Goal: Information Seeking & Learning: Get advice/opinions

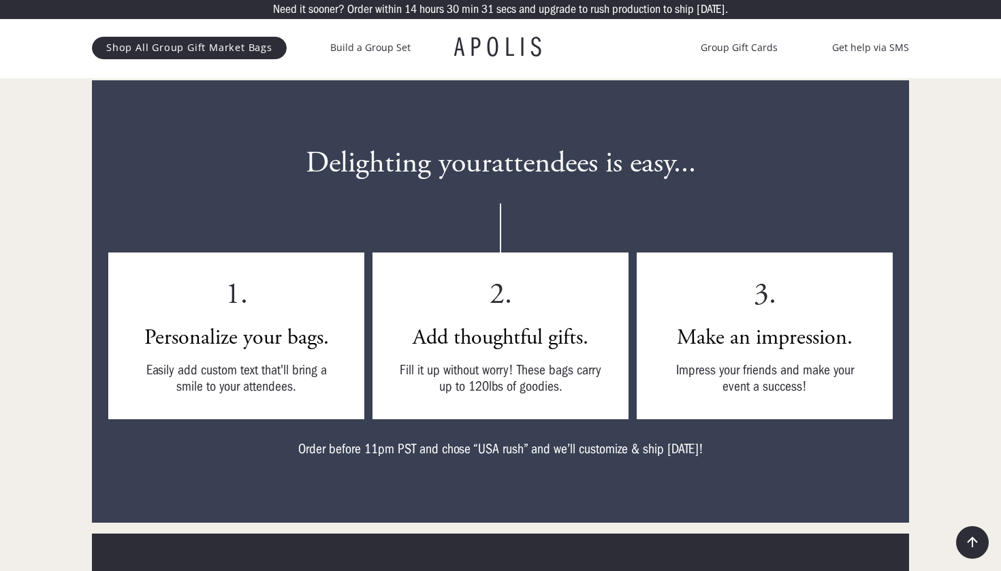
scroll to position [3583, 0]
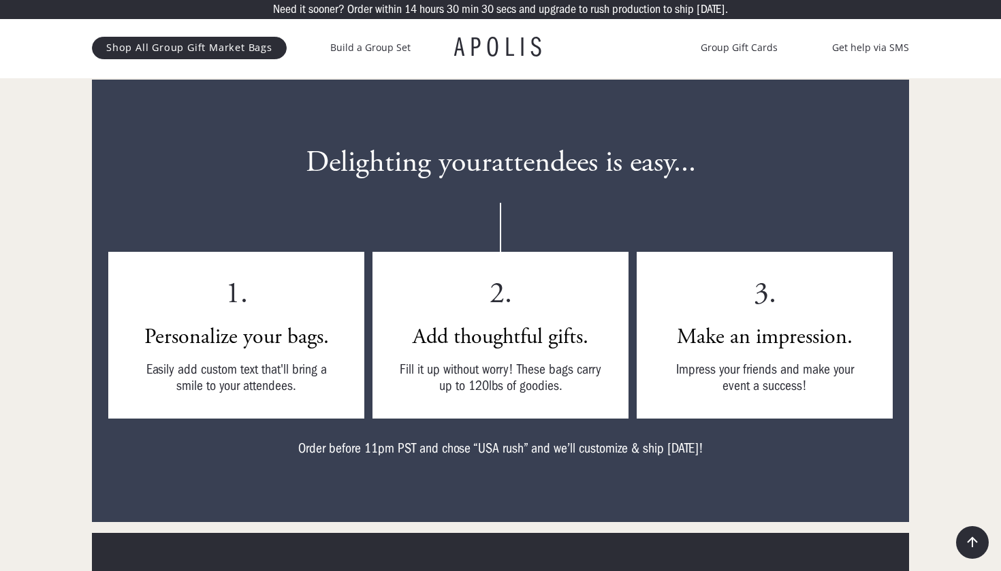
click at [456, 323] on h4 "Add thoughtful gifts." at bounding box center [501, 336] width 176 height 27
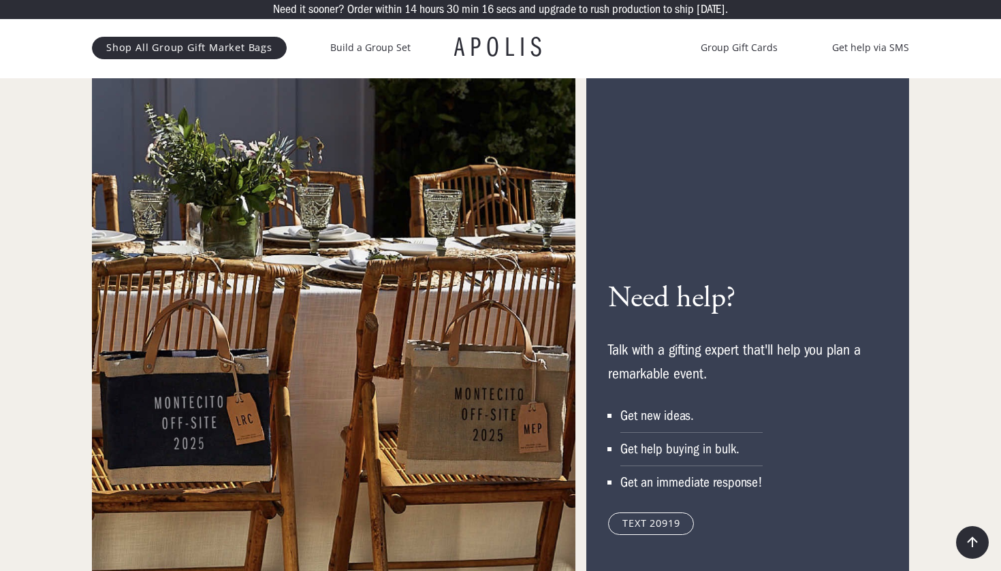
scroll to position [6440, 0]
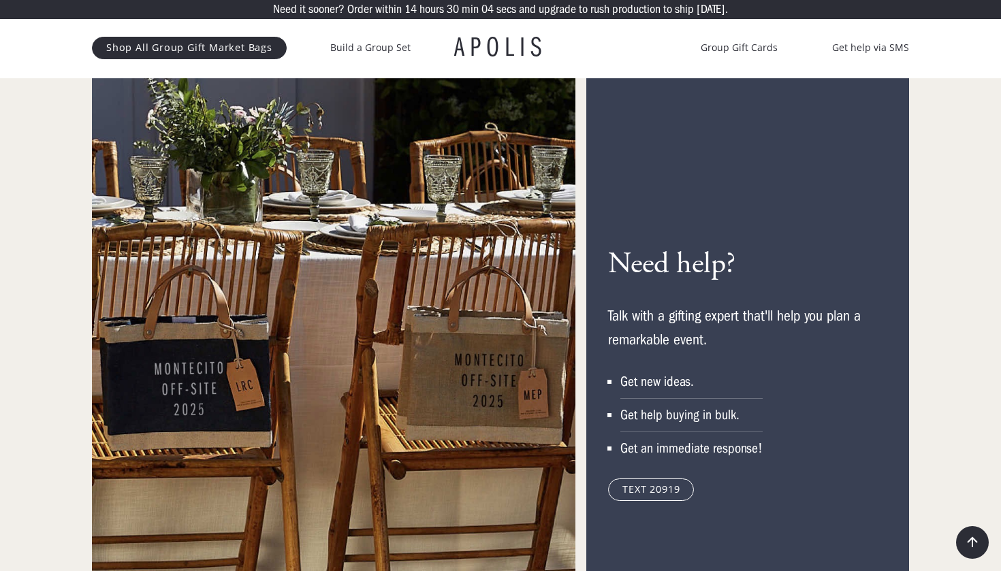
click at [671, 220] on div "Need help? Talk with a gifting expert that'll help you plan a remarkable event.…" at bounding box center [747, 374] width 323 height 705
drag, startPoint x: 614, startPoint y: 242, endPoint x: 790, endPoint y: 248, distance: 175.8
click at [789, 248] on div "Need help? Talk with a gifting expert that'll help you plan a remarkable event.…" at bounding box center [739, 374] width 262 height 254
click at [693, 254] on h3 "Need help?" at bounding box center [671, 265] width 127 height 36
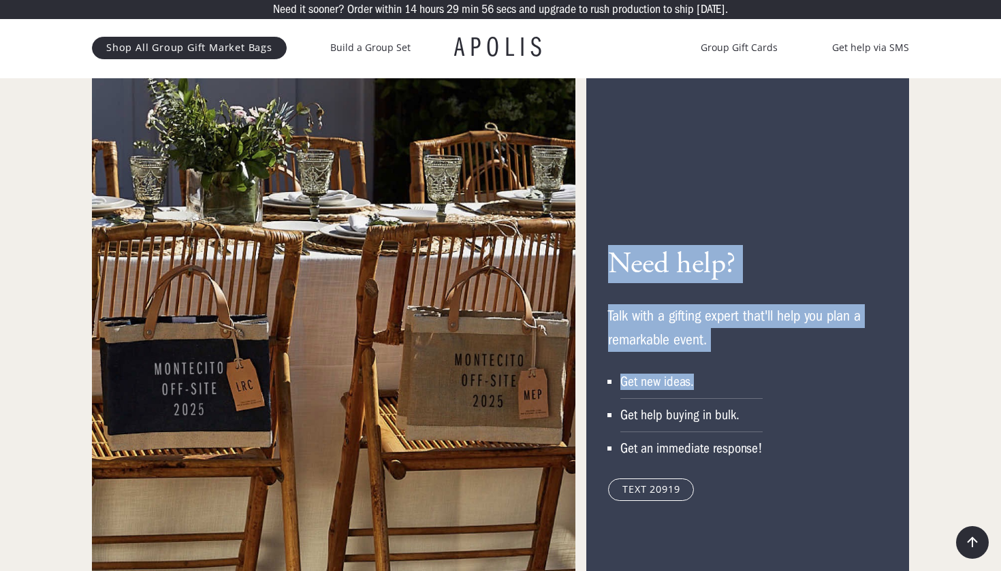
drag, startPoint x: 612, startPoint y: 241, endPoint x: 756, endPoint y: 370, distance: 192.9
click at [756, 370] on div "Need help? Talk with a gifting expert that'll help you plan a remarkable event.…" at bounding box center [739, 374] width 262 height 254
click at [757, 374] on li "Get new ideas." at bounding box center [691, 386] width 142 height 25
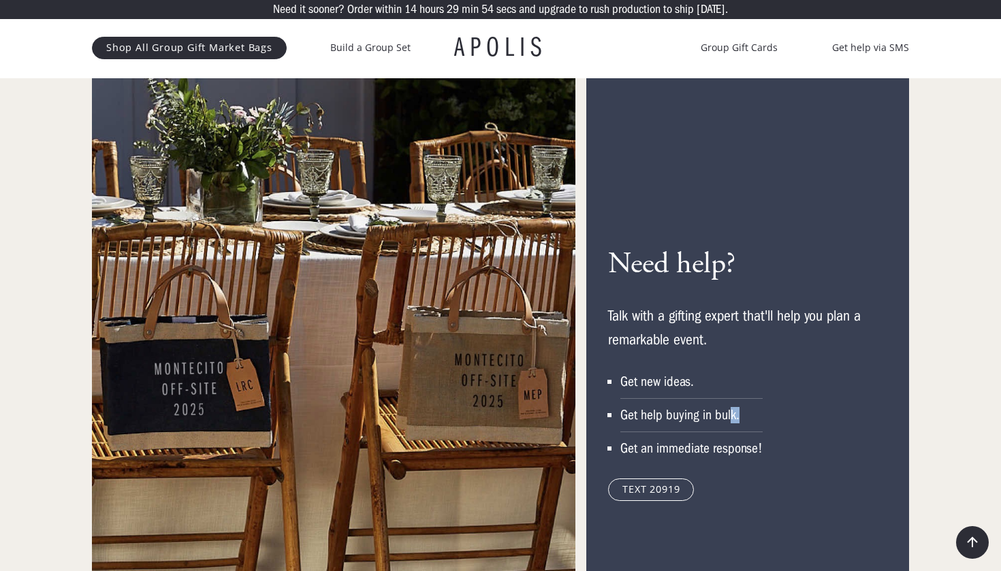
drag, startPoint x: 731, startPoint y: 394, endPoint x: 758, endPoint y: 394, distance: 27.2
click at [757, 407] on div "Get help buying in bulk." at bounding box center [691, 415] width 142 height 16
click at [758, 407] on div "Get help buying in bulk." at bounding box center [691, 415] width 142 height 16
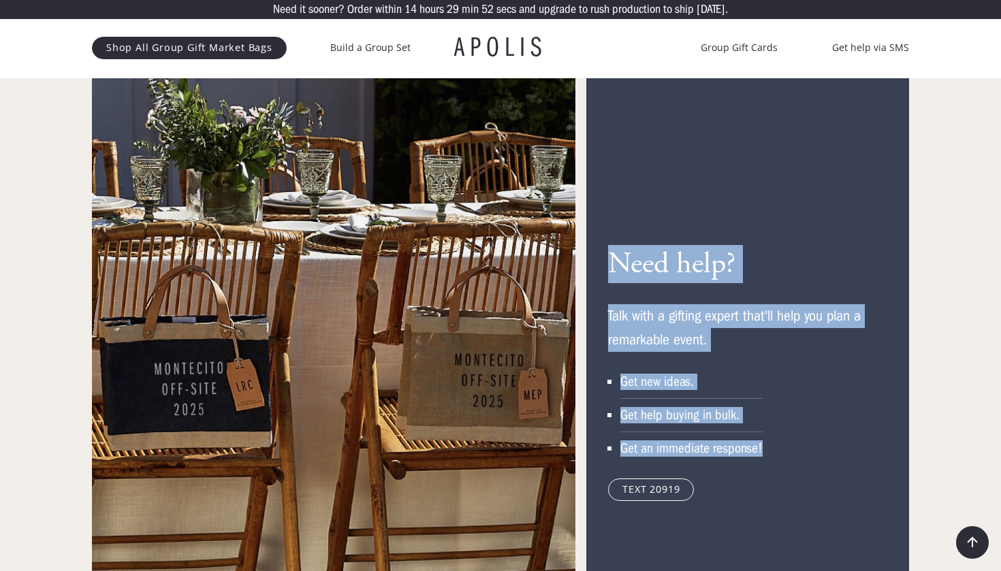
drag, startPoint x: 618, startPoint y: 234, endPoint x: 823, endPoint y: 435, distance: 288.0
click at [823, 435] on div "Need help? Talk with a gifting expert that'll help you plan a remarkable event.…" at bounding box center [739, 374] width 262 height 254
drag, startPoint x: 608, startPoint y: 235, endPoint x: 763, endPoint y: 435, distance: 252.9
click at [762, 435] on div "Need help? Talk with a gifting expert that'll help you plan a remarkable event.…" at bounding box center [739, 374] width 262 height 254
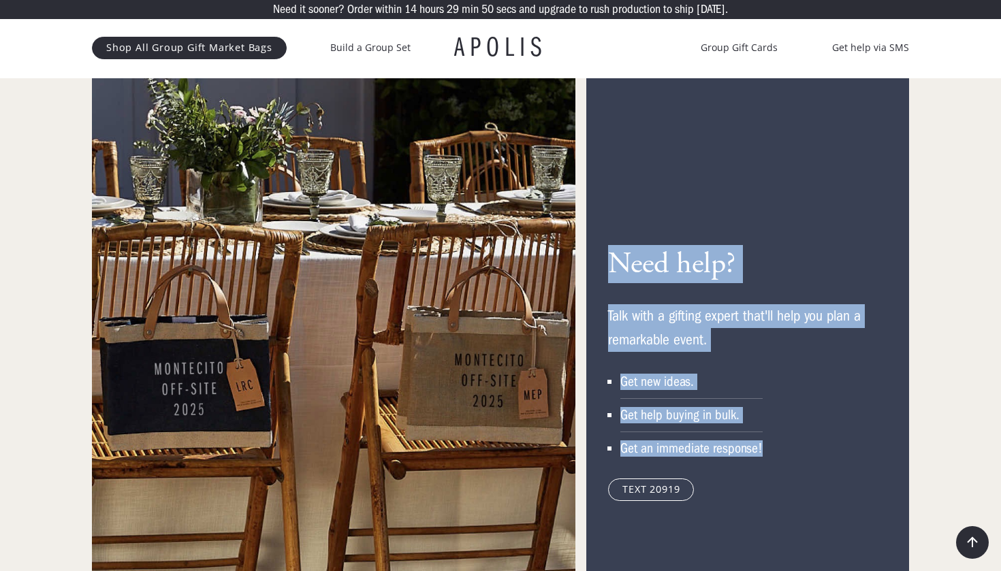
click at [763, 435] on div "Need help? Talk with a gifting expert that'll help you plan a remarkable event.…" at bounding box center [739, 374] width 262 height 254
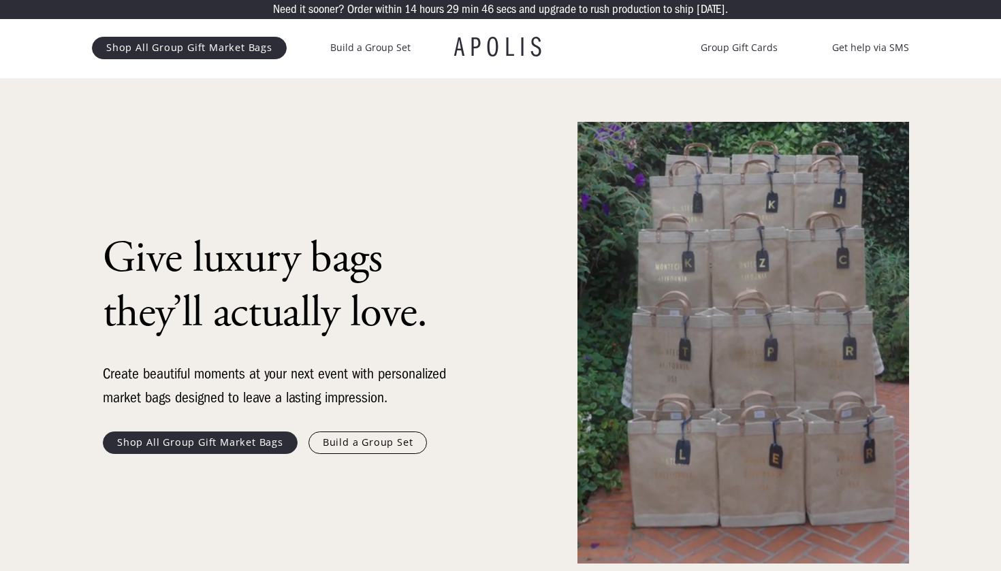
scroll to position [0, 0]
